Goal: Information Seeking & Learning: Learn about a topic

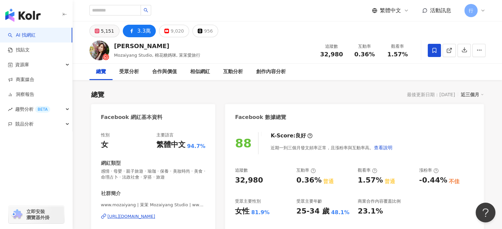
click at [108, 33] on div "5,151" at bounding box center [107, 30] width 13 height 9
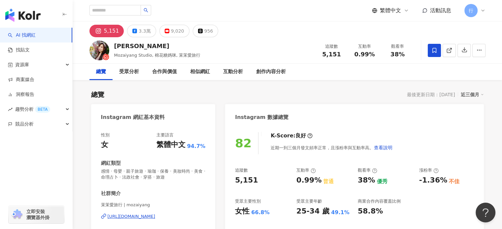
click at [150, 217] on div "[URL][DOMAIN_NAME]" at bounding box center [132, 217] width 48 height 6
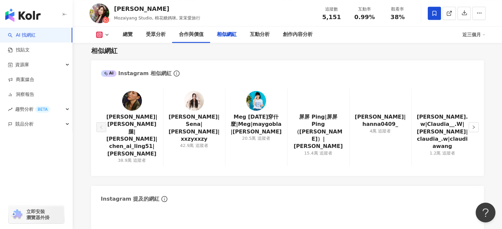
scroll to position [1122, 0]
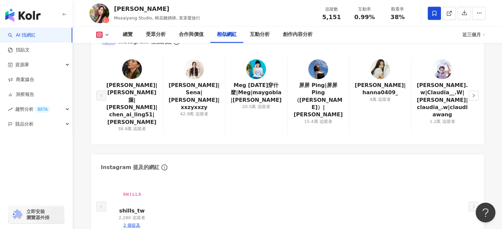
click at [500, 137] on main "5,151 3.3萬 9,020 956 茉茉 Mozaiyang Studio, 棉花糖媽咪, 茉茉愛旅行 追蹤數 5,151 互動率 0.99% 觀看率 …" at bounding box center [287, 153] width 429 height 2509
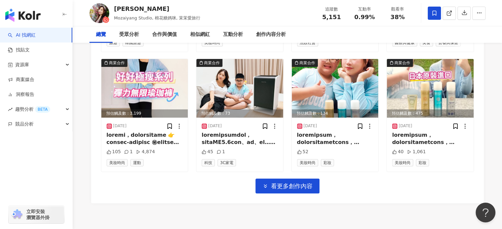
scroll to position [0, 0]
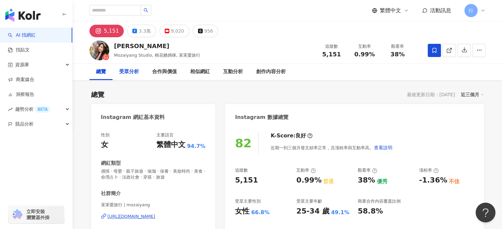
click at [140, 75] on div "受眾分析" at bounding box center [129, 72] width 33 height 17
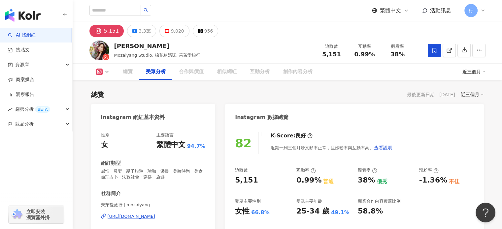
scroll to position [570, 0]
